Goal: Navigation & Orientation: Find specific page/section

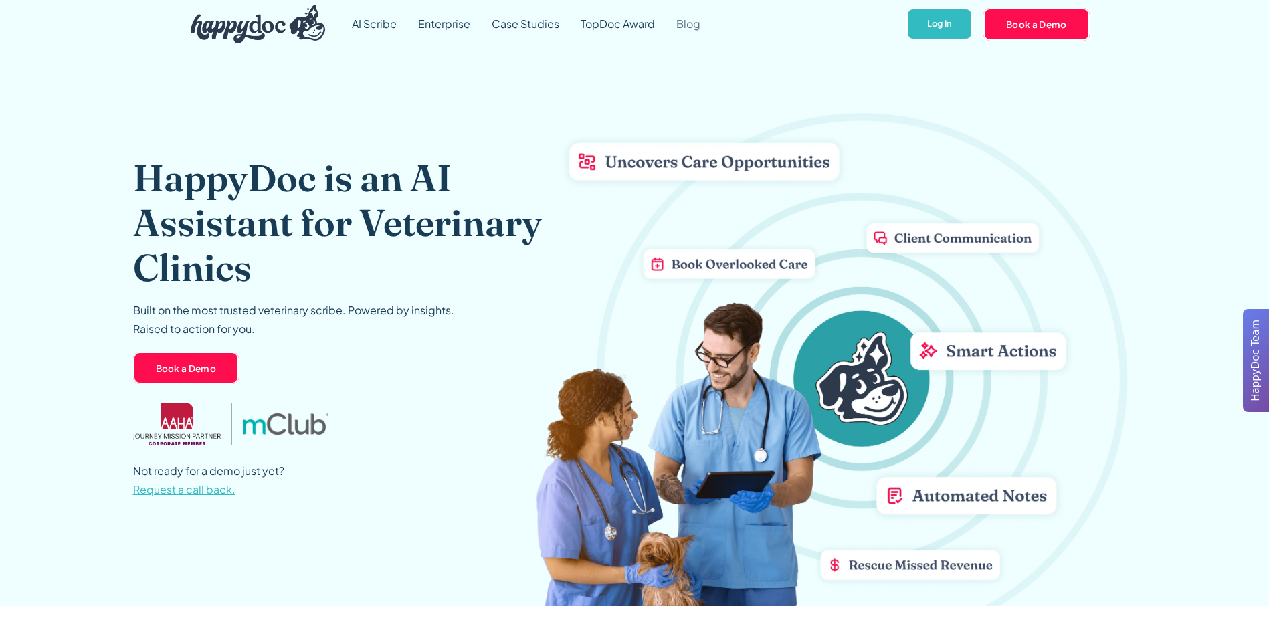
click at [688, 23] on link "Blog" at bounding box center [688, 24] width 45 height 48
click at [431, 21] on link "Enterprise" at bounding box center [444, 24] width 74 height 48
